Goal: Task Accomplishment & Management: Complete application form

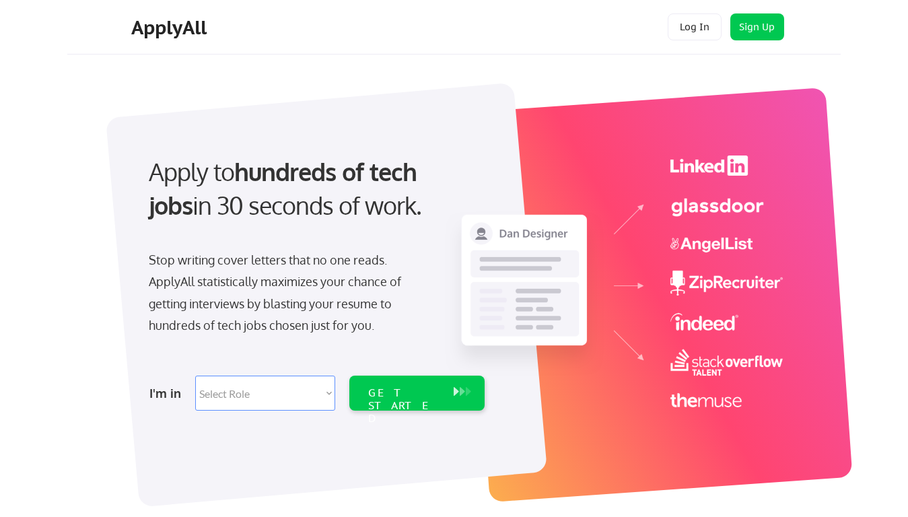
click at [454, 259] on div "Apply to hundreds of tech jobs in 30 seconds of work. Stop writing cover letter…" at bounding box center [315, 278] width 376 height 275
click at [458, 287] on div "Apply to hundreds of tech jobs in 30 seconds of work. Stop writing cover letter…" at bounding box center [315, 278] width 376 height 275
click at [315, 279] on div "Stop writing cover letters that no one reads. ApplyAll statistically maximizes …" at bounding box center [287, 293] width 277 height 88
click at [314, 200] on div "Apply to hundreds of tech jobs in 30 seconds of work." at bounding box center [314, 189] width 331 height 68
click at [287, 296] on div "Stop writing cover letters that no one reads. ApplyAll statistically maximizes …" at bounding box center [287, 293] width 277 height 88
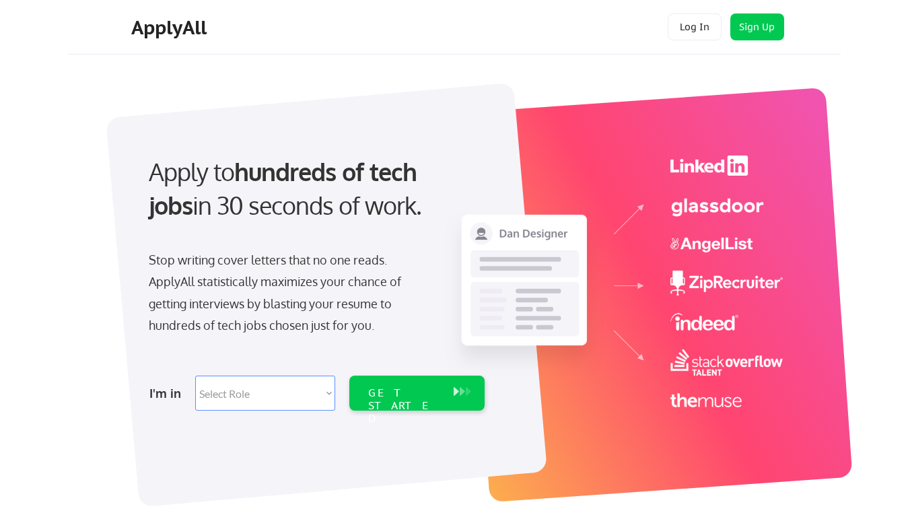
click at [315, 393] on select "Select Role Software Engineering Product Management Customer Success Sales UI/U…" at bounding box center [265, 393] width 140 height 35
click at [168, 393] on div "I'm in" at bounding box center [168, 393] width 38 height 22
click at [265, 393] on select "Select Role Software Engineering Product Management Customer Success Sales UI/U…" at bounding box center [265, 393] width 140 height 35
click at [417, 393] on div "GET STARTED" at bounding box center [404, 405] width 72 height 39
click at [404, 393] on div "GET STARTED" at bounding box center [404, 405] width 72 height 39
